Goal: Task Accomplishment & Management: Use online tool/utility

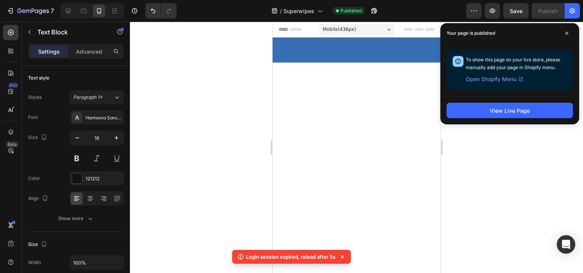
scroll to position [3108, 0]
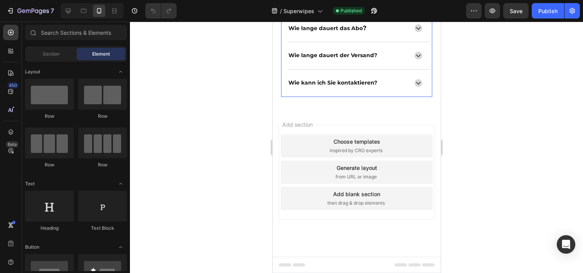
scroll to position [3005, 0]
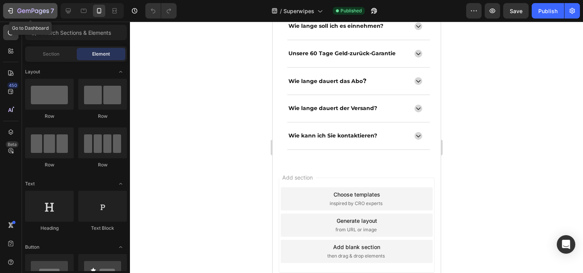
click at [17, 8] on icon "button" at bounding box center [33, 11] width 32 height 7
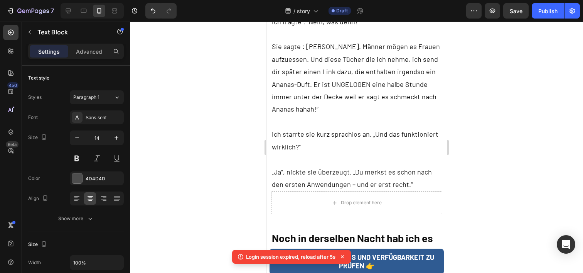
scroll to position [2541, 0]
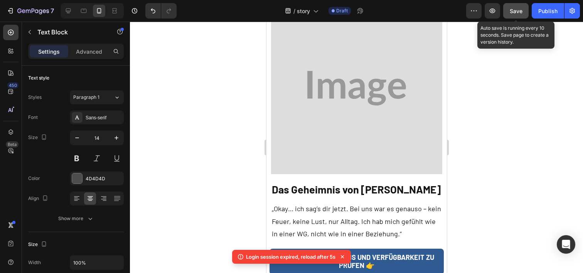
click at [525, 14] on button "Save" at bounding box center [515, 10] width 25 height 15
